Goal: Browse casually: Explore the website without a specific task or goal

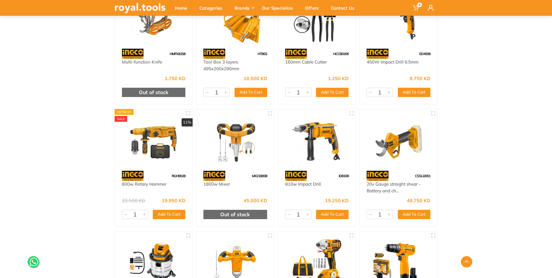
scroll to position [5325, 0]
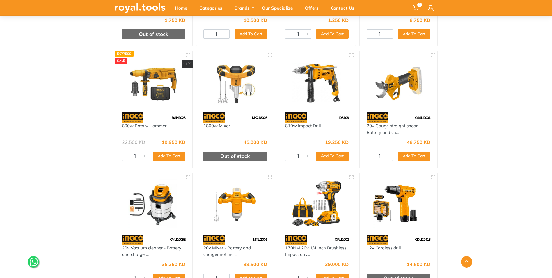
click at [167, 105] on img at bounding box center [153, 81] width 67 height 50
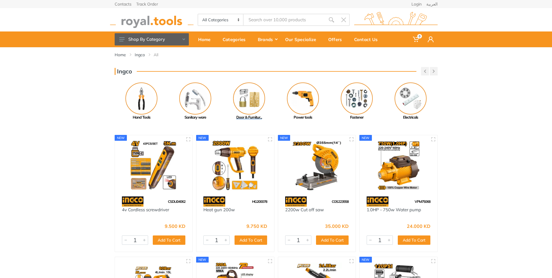
click at [254, 91] on img at bounding box center [249, 98] width 32 height 32
click at [351, 99] on img at bounding box center [357, 98] width 32 height 32
click at [408, 97] on img at bounding box center [411, 98] width 32 height 32
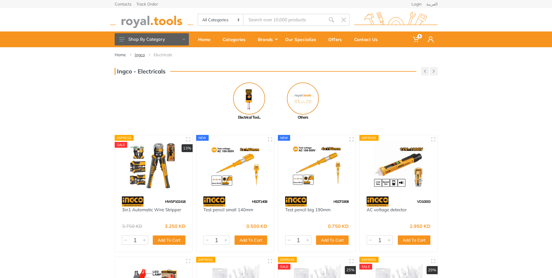
click at [143, 54] on link "Ingco" at bounding box center [140, 55] width 10 height 6
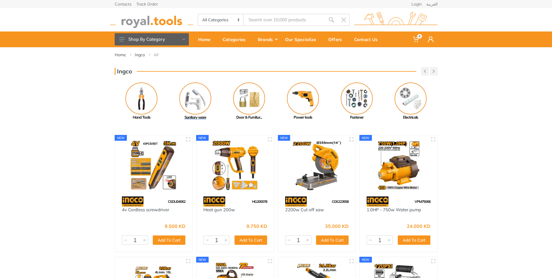
click at [189, 104] on img at bounding box center [195, 98] width 32 height 32
